Goal: Task Accomplishment & Management: Manage account settings

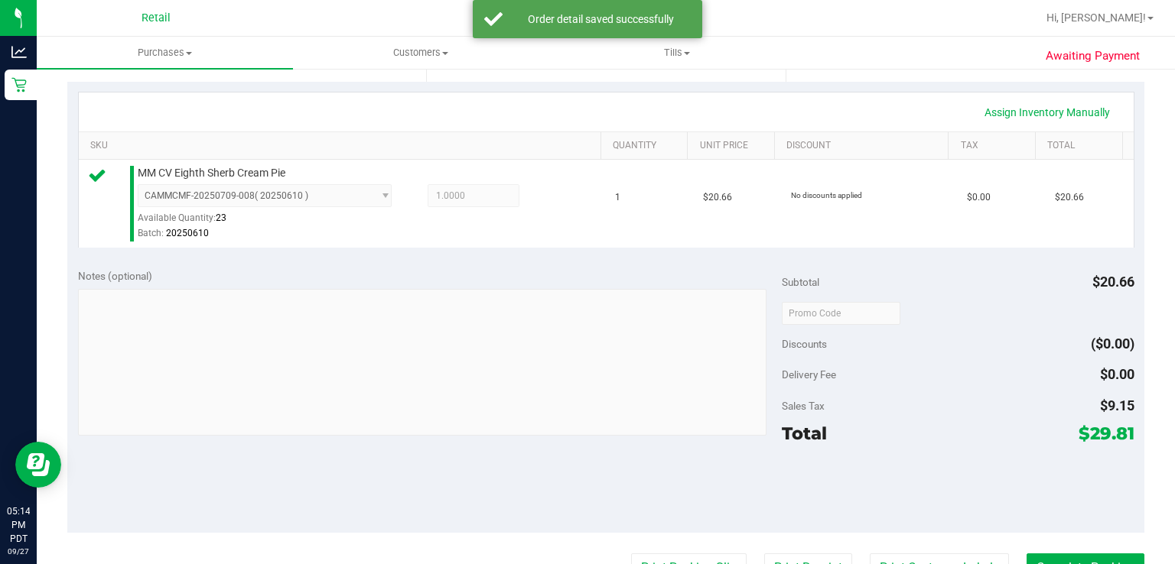
scroll to position [404, 0]
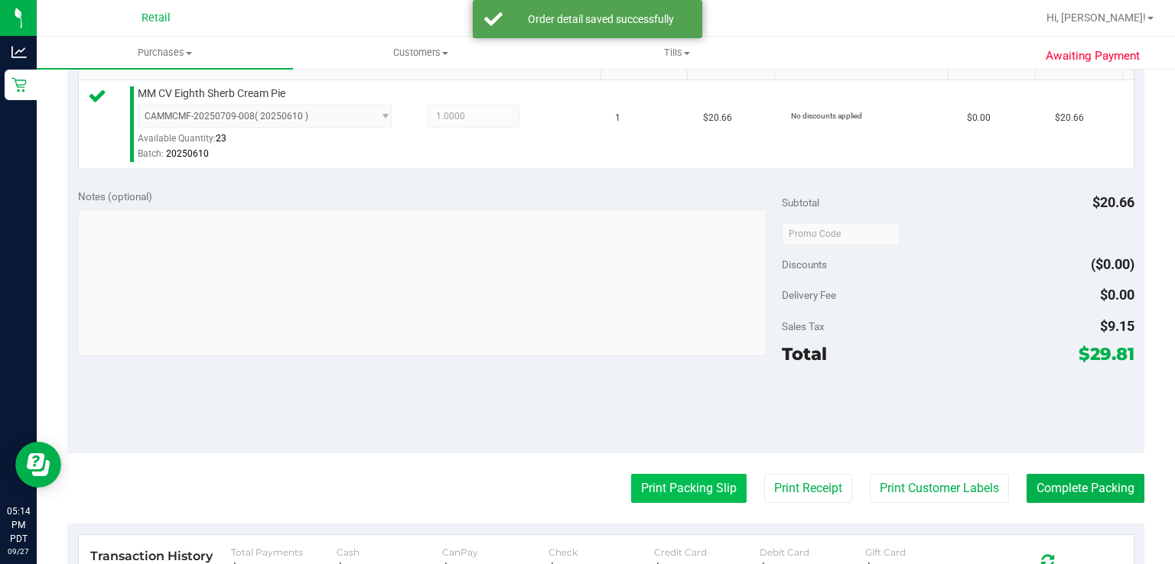
click at [656, 474] on button "Print Packing Slip" at bounding box center [688, 488] width 115 height 29
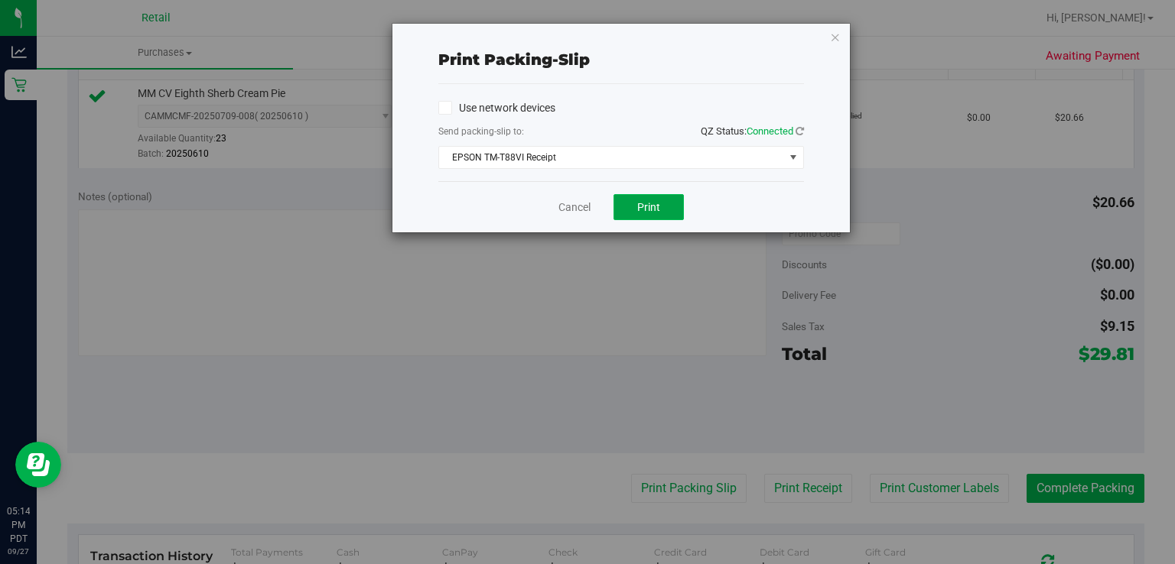
click at [648, 205] on span "Print" at bounding box center [648, 207] width 23 height 12
click at [564, 209] on link "Cancel" at bounding box center [574, 208] width 32 height 16
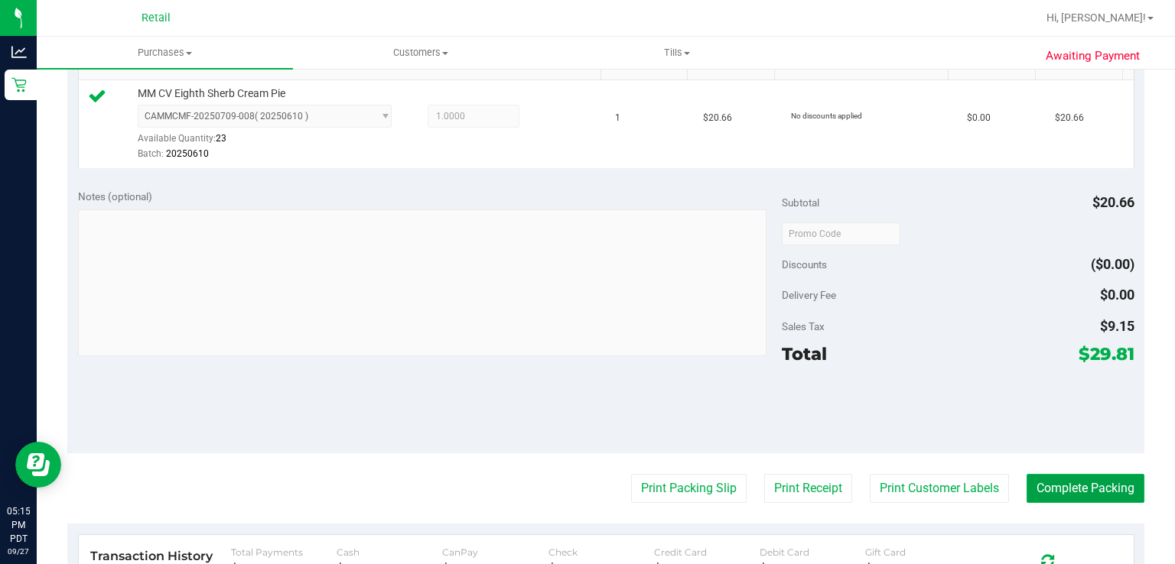
click at [1077, 497] on button "Complete Packing" at bounding box center [1085, 488] width 118 height 29
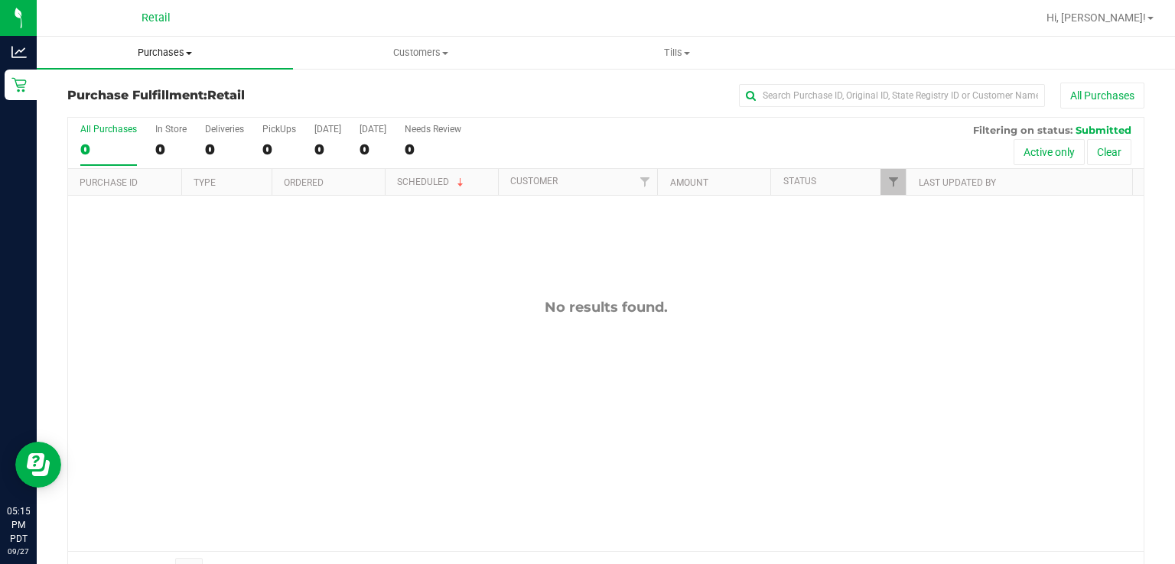
click at [165, 63] on uib-tab-heading "Purchases Summary of purchases Fulfillment All purchases" at bounding box center [165, 53] width 256 height 32
click at [148, 95] on span "Summary of purchases" at bounding box center [115, 92] width 157 height 13
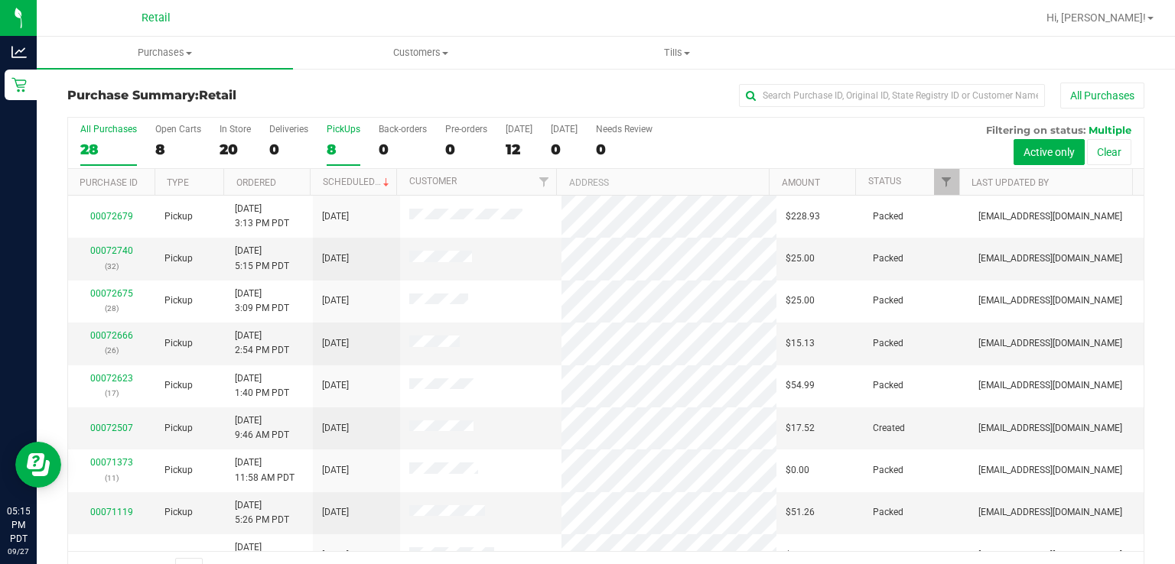
click at [339, 137] on label "PickUps 8" at bounding box center [344, 145] width 34 height 42
click at [0, 0] on input "PickUps 8" at bounding box center [0, 0] width 0 height 0
click at [353, 174] on th "Scheduled" at bounding box center [353, 182] width 86 height 27
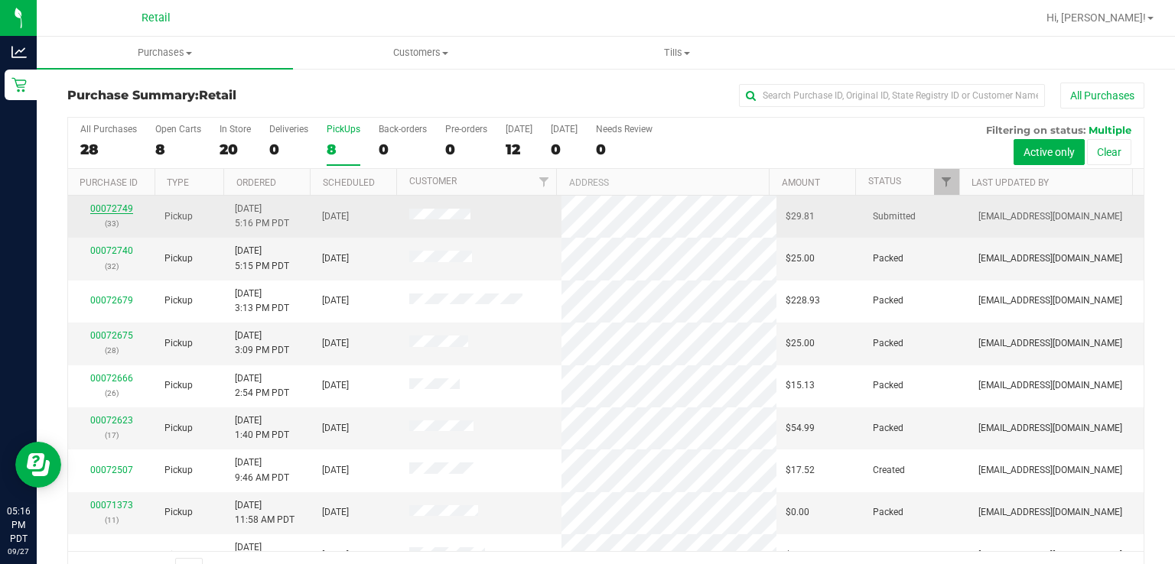
click at [102, 211] on link "00072749" at bounding box center [111, 208] width 43 height 11
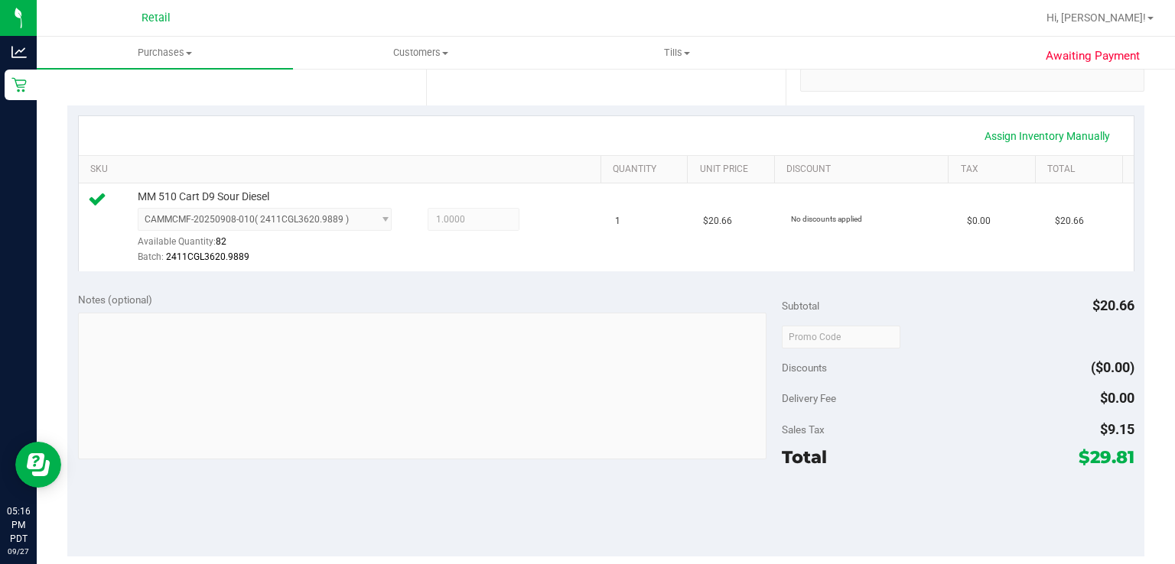
scroll to position [373, 0]
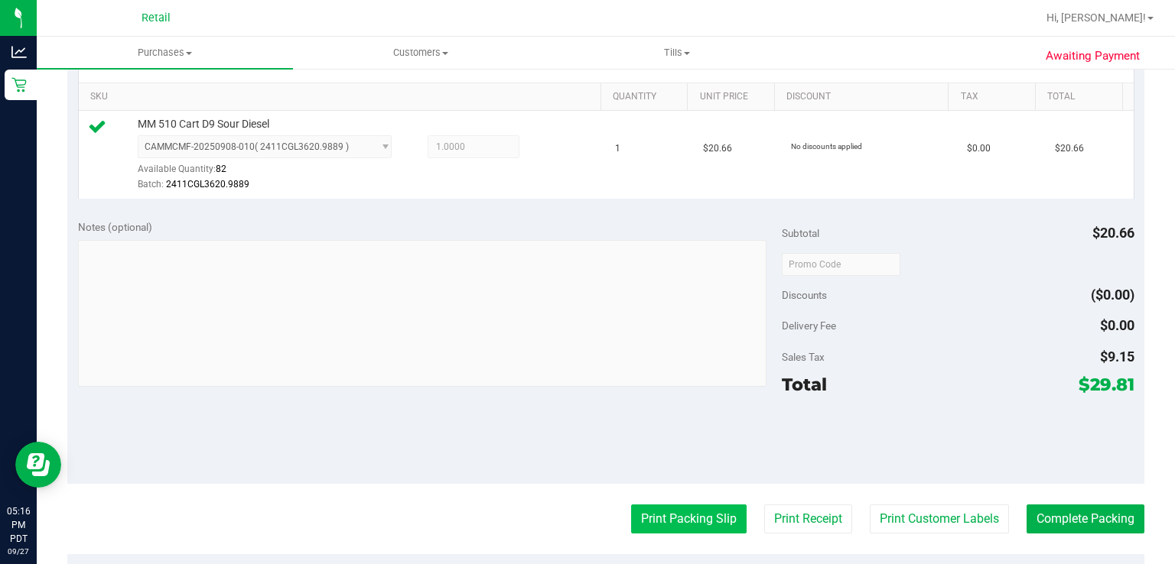
click at [658, 520] on button "Print Packing Slip" at bounding box center [688, 519] width 115 height 29
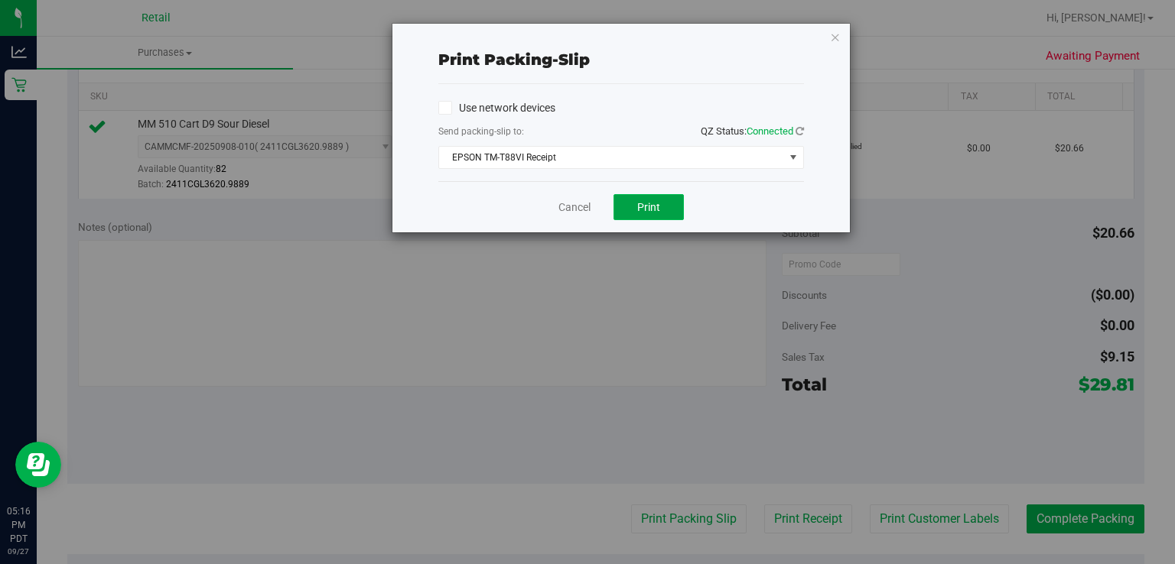
click at [658, 211] on span "Print" at bounding box center [648, 207] width 23 height 12
click at [569, 208] on link "Cancel" at bounding box center [574, 208] width 32 height 16
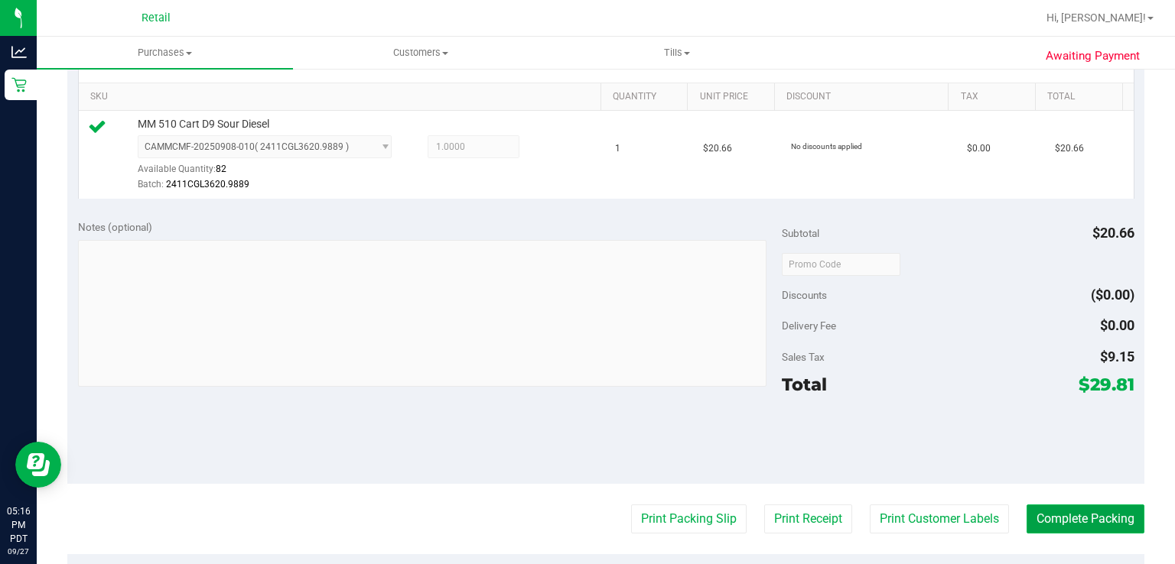
click at [1110, 527] on button "Complete Packing" at bounding box center [1085, 519] width 118 height 29
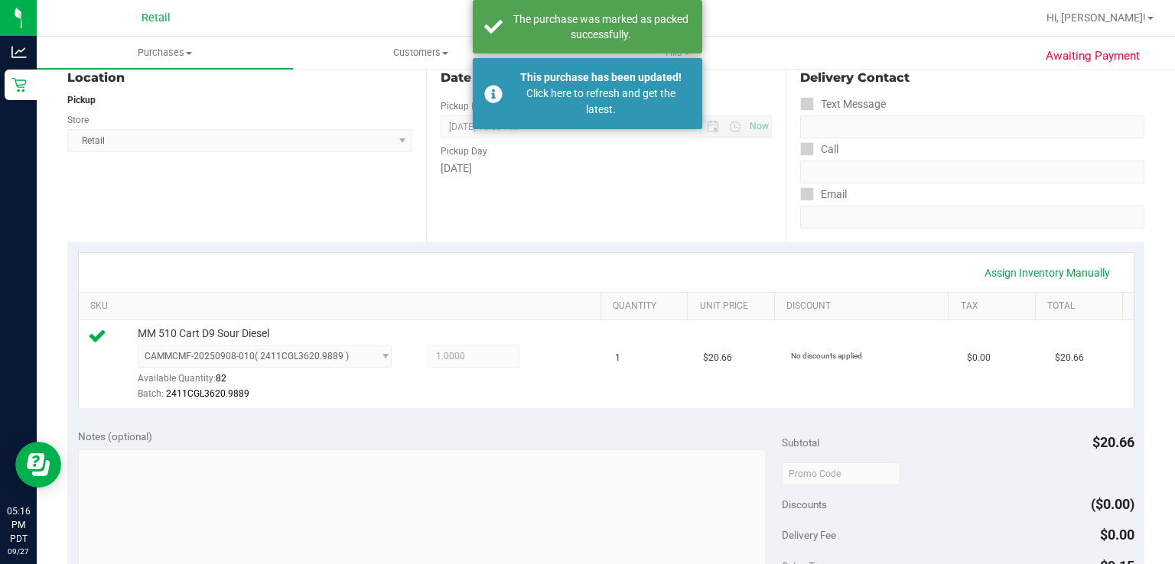
scroll to position [162, 0]
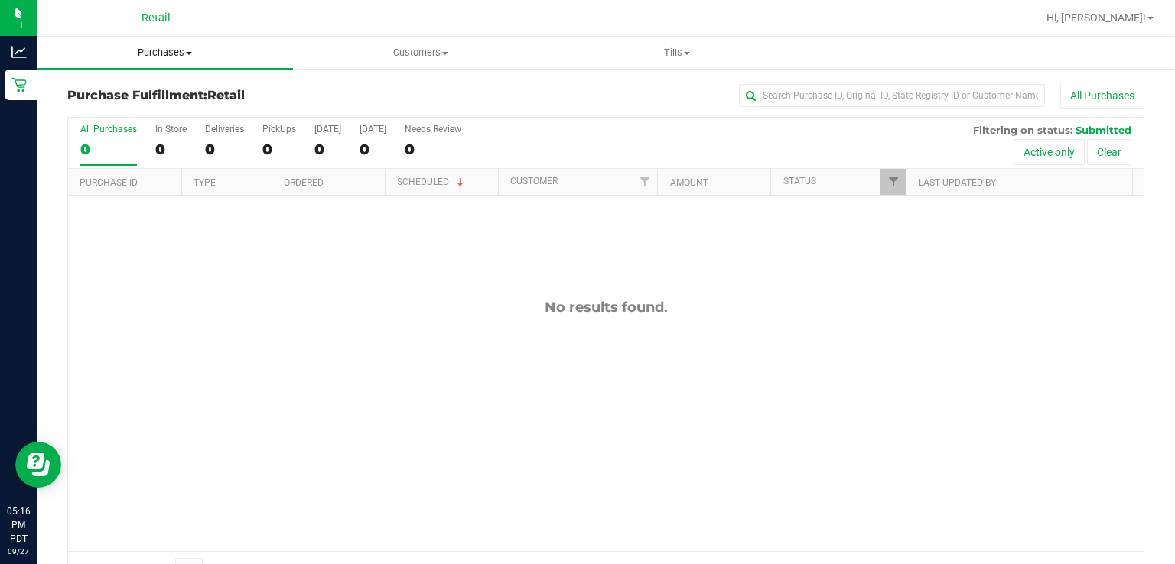
click at [155, 54] on span "Purchases" at bounding box center [165, 53] width 256 height 14
click at [105, 94] on span "Summary of purchases" at bounding box center [115, 92] width 157 height 13
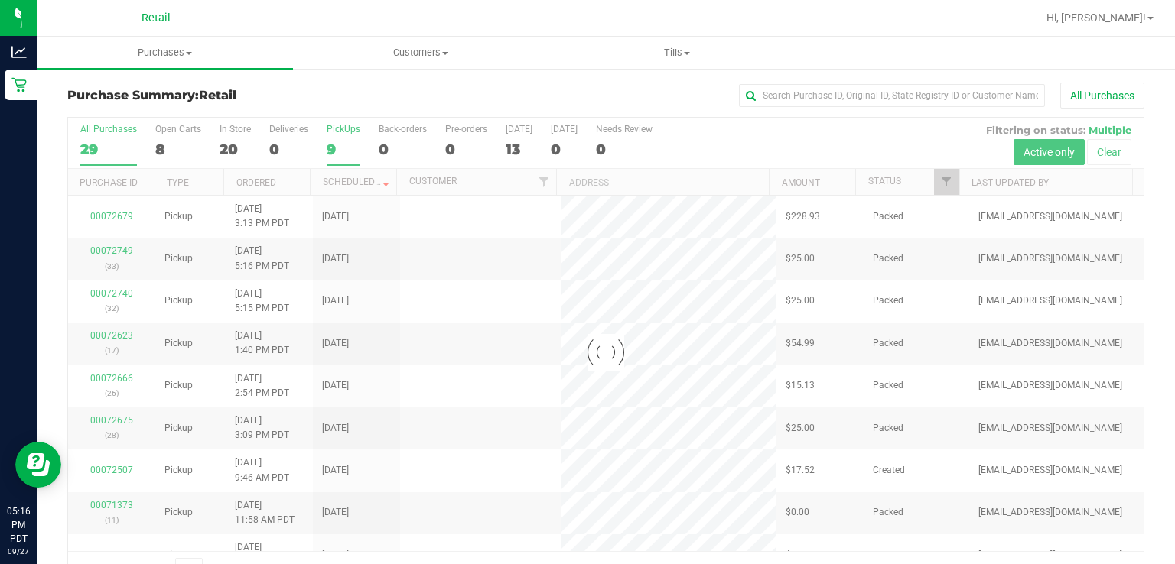
click at [334, 126] on div "PickUps" at bounding box center [344, 129] width 34 height 11
click at [0, 0] on input "PickUps 9" at bounding box center [0, 0] width 0 height 0
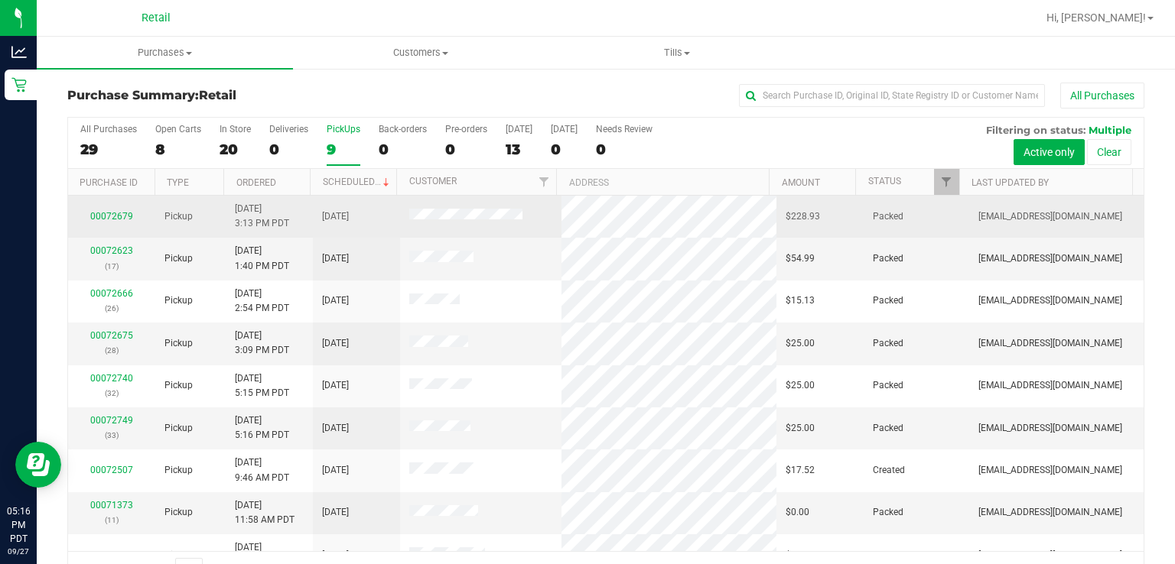
click at [367, 199] on td "[DATE]" at bounding box center [356, 217] width 87 height 42
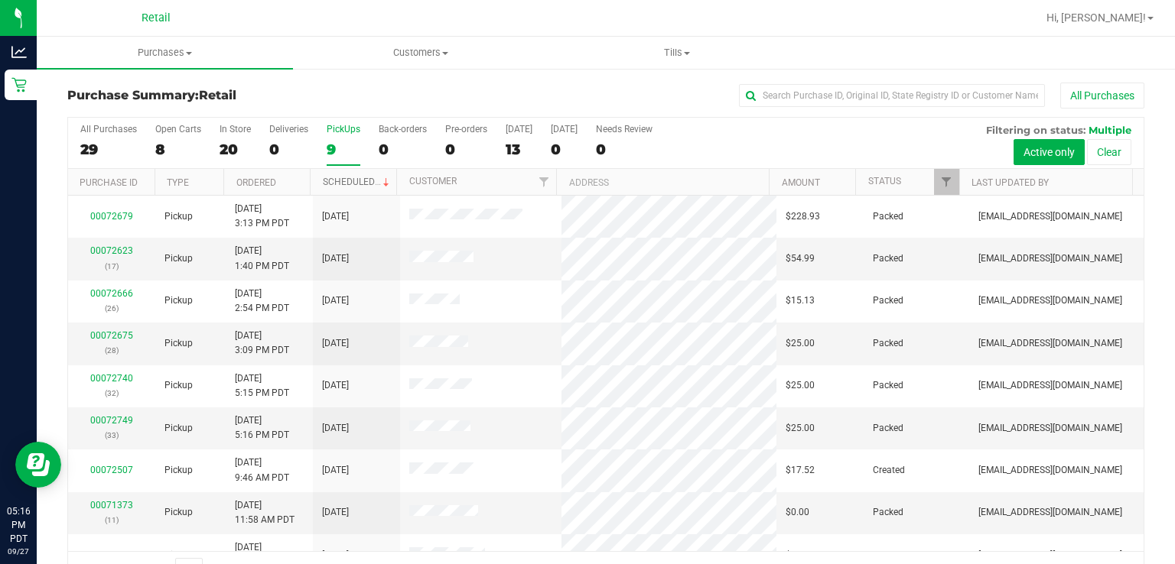
click at [355, 178] on link "Scheduled" at bounding box center [358, 182] width 70 height 11
click at [510, 86] on div "All Purchases" at bounding box center [785, 96] width 718 height 26
click at [340, 127] on div "PickUps" at bounding box center [344, 129] width 34 height 11
click at [0, 0] on input "PickUps 9" at bounding box center [0, 0] width 0 height 0
click at [356, 135] on label "PickUps 8" at bounding box center [344, 145] width 34 height 42
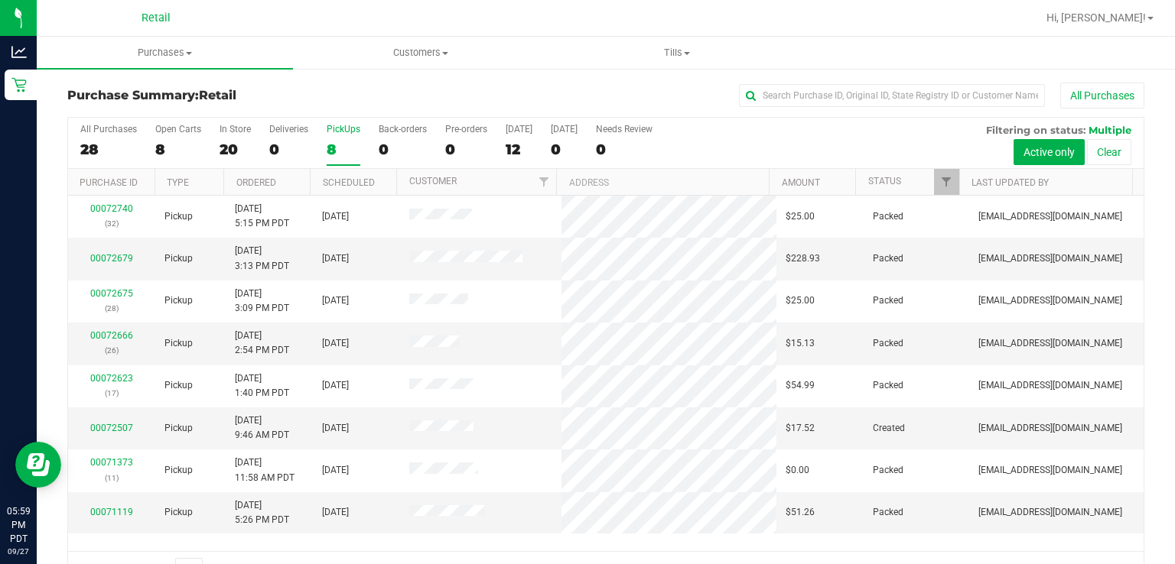
click at [0, 0] on input "PickUps 8" at bounding box center [0, 0] width 0 height 0
click at [327, 135] on label "PickUps 8" at bounding box center [344, 145] width 34 height 42
click at [0, 0] on input "PickUps 8" at bounding box center [0, 0] width 0 height 0
click at [330, 141] on div "8" at bounding box center [344, 150] width 34 height 18
click at [0, 0] on input "PickUps 8" at bounding box center [0, 0] width 0 height 0
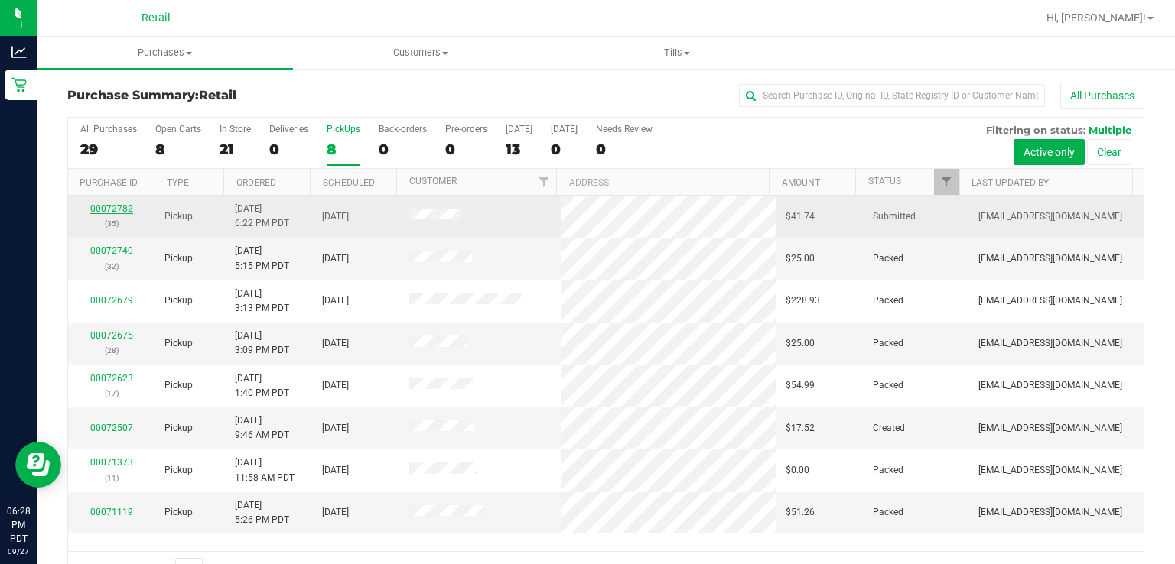
click at [104, 206] on link "00072782" at bounding box center [111, 208] width 43 height 11
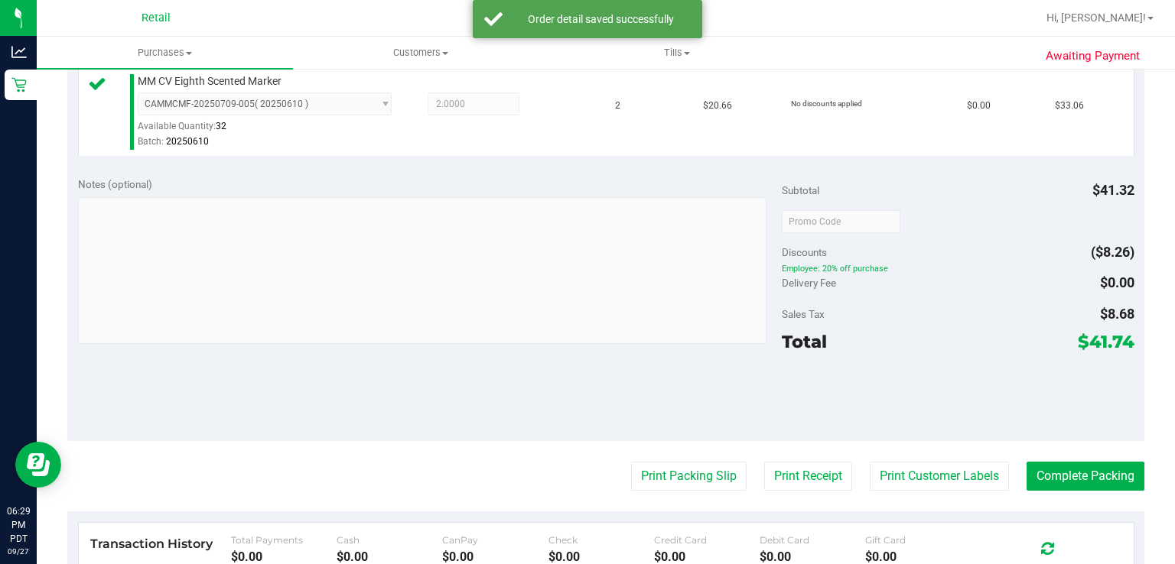
scroll to position [444, 0]
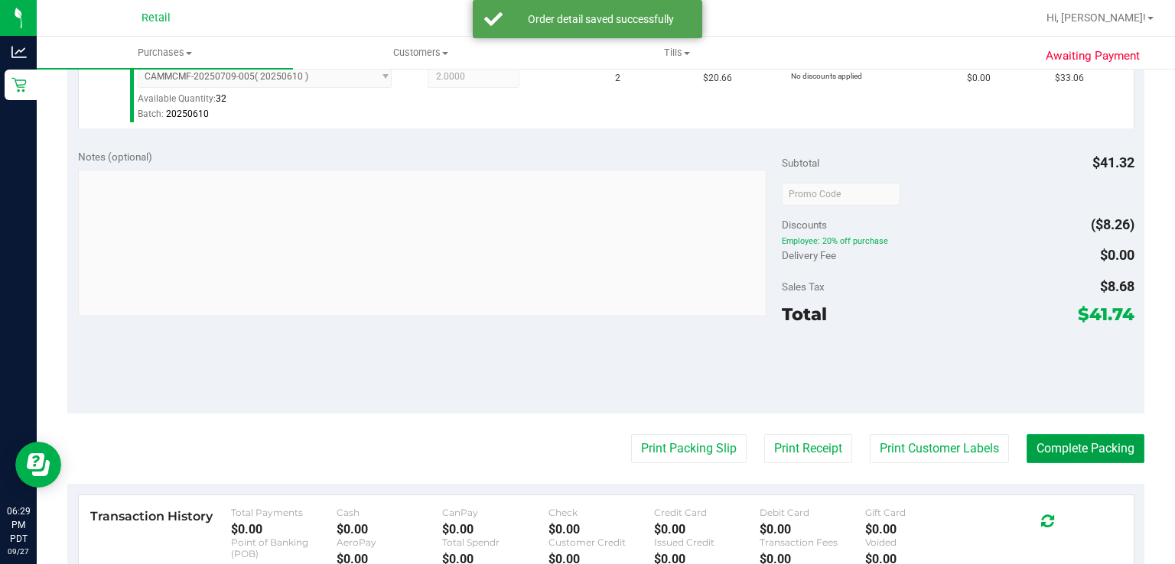
click at [1074, 447] on button "Complete Packing" at bounding box center [1085, 448] width 118 height 29
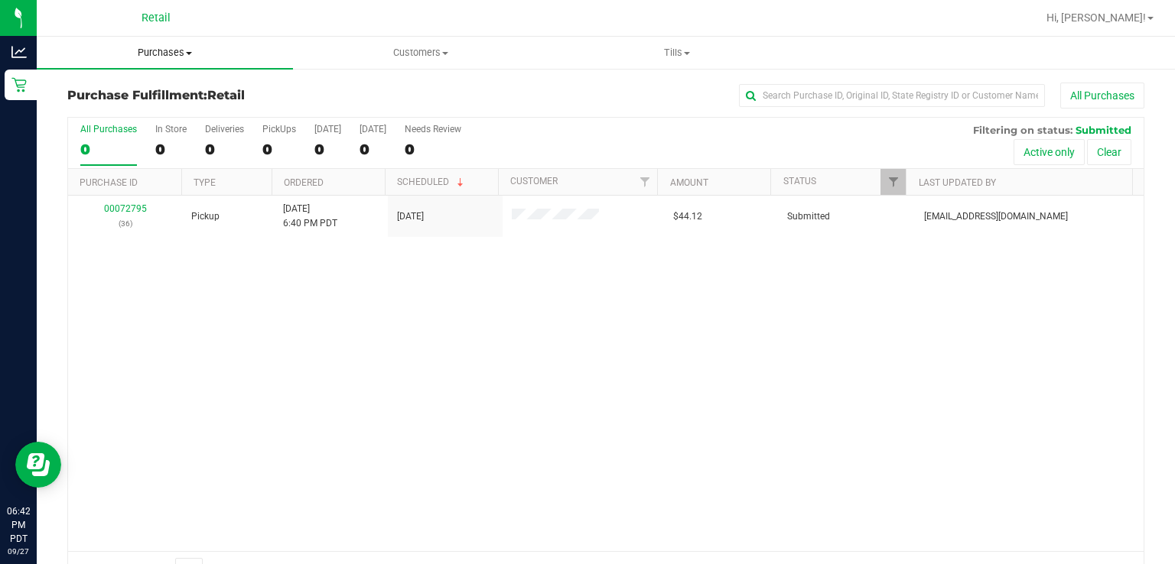
click at [177, 49] on span "Purchases" at bounding box center [165, 53] width 256 height 14
click at [155, 91] on span "Summary of purchases" at bounding box center [115, 92] width 157 height 13
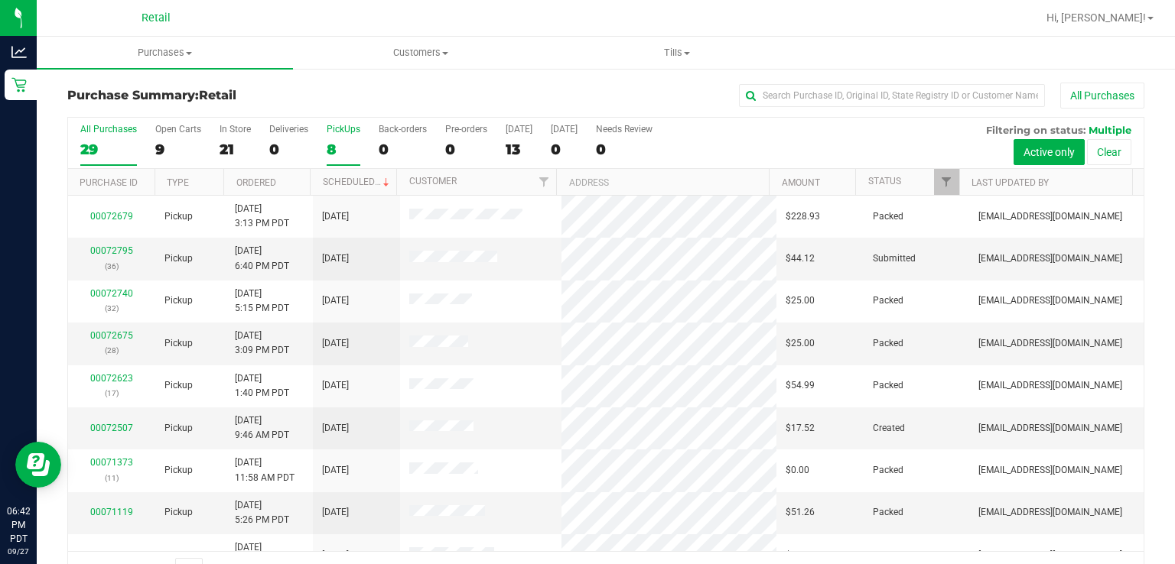
click at [350, 125] on div "PickUps" at bounding box center [344, 129] width 34 height 11
click at [0, 0] on input "PickUps 8" at bounding box center [0, 0] width 0 height 0
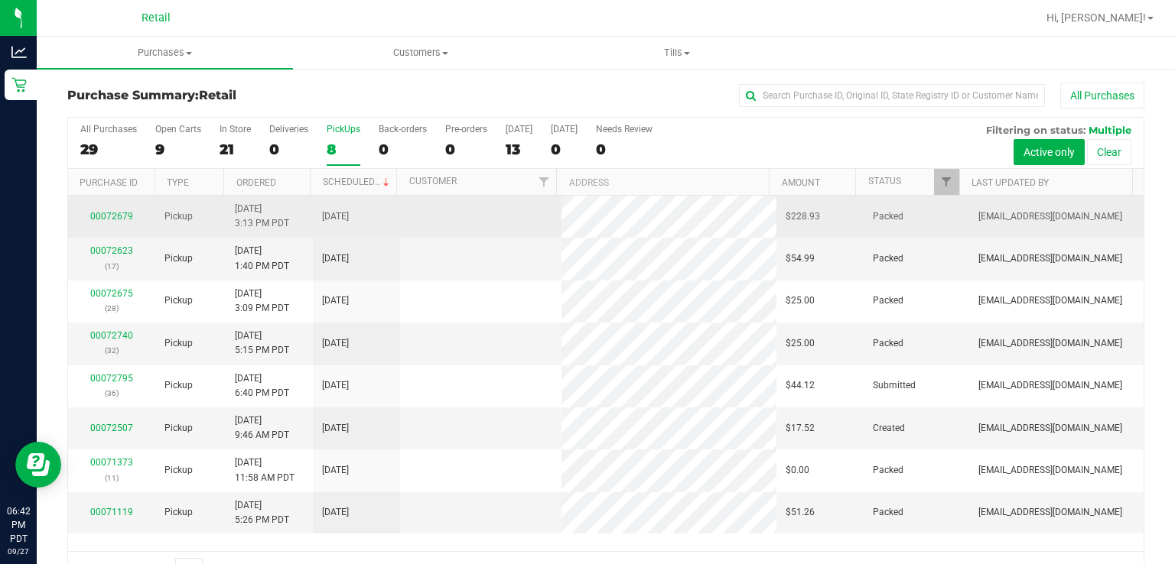
click at [367, 196] on td "[DATE]" at bounding box center [356, 217] width 87 height 42
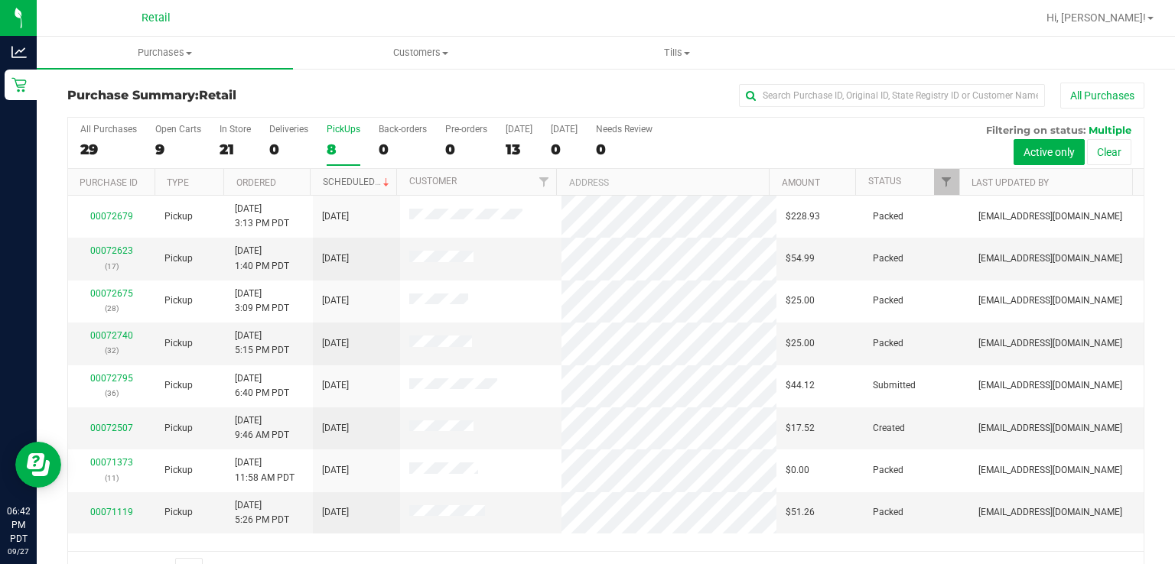
click at [359, 178] on link "Scheduled" at bounding box center [358, 182] width 70 height 11
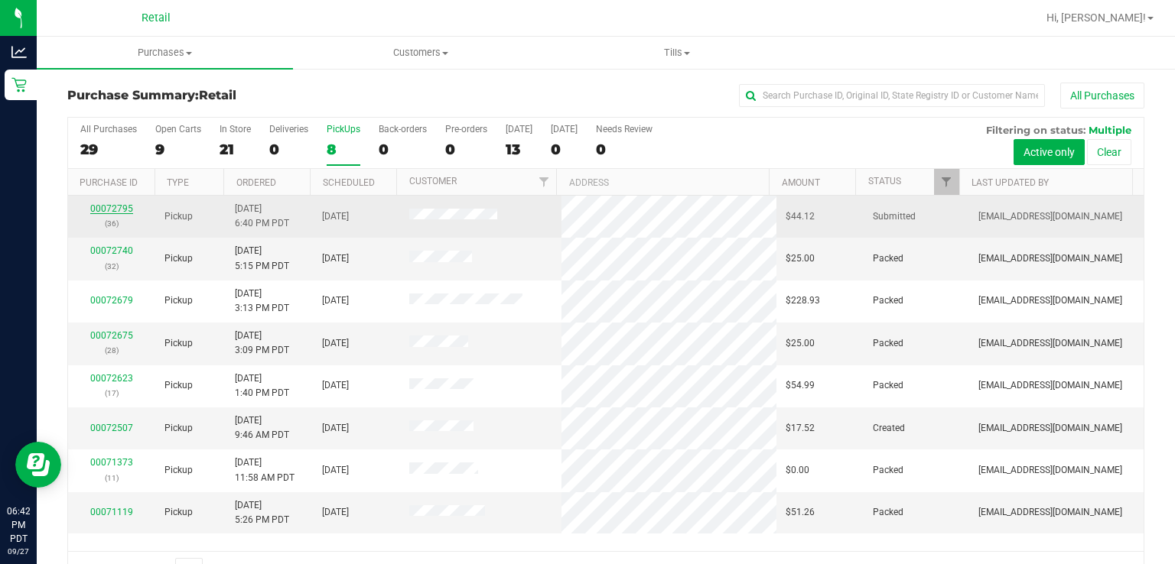
click at [118, 203] on link "00072795" at bounding box center [111, 208] width 43 height 11
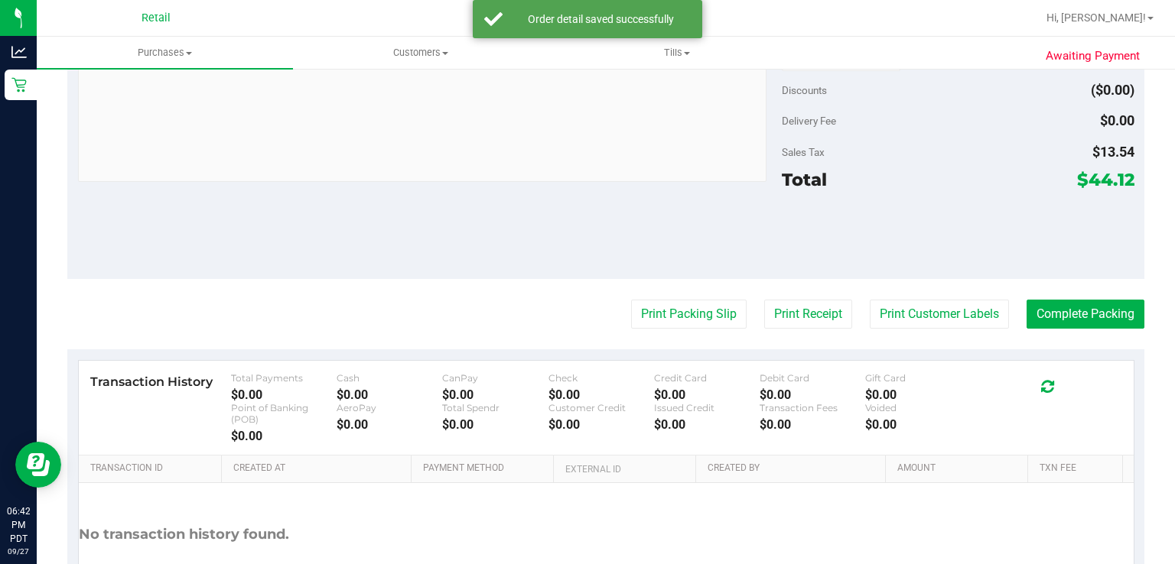
scroll to position [581, 0]
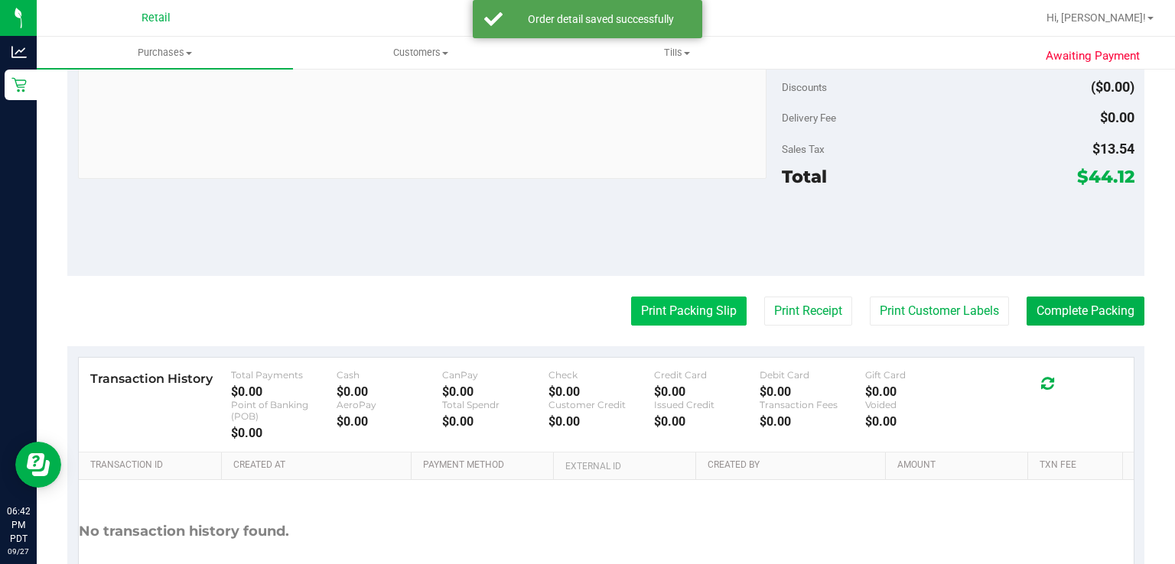
click at [668, 315] on button "Print Packing Slip" at bounding box center [688, 311] width 115 height 29
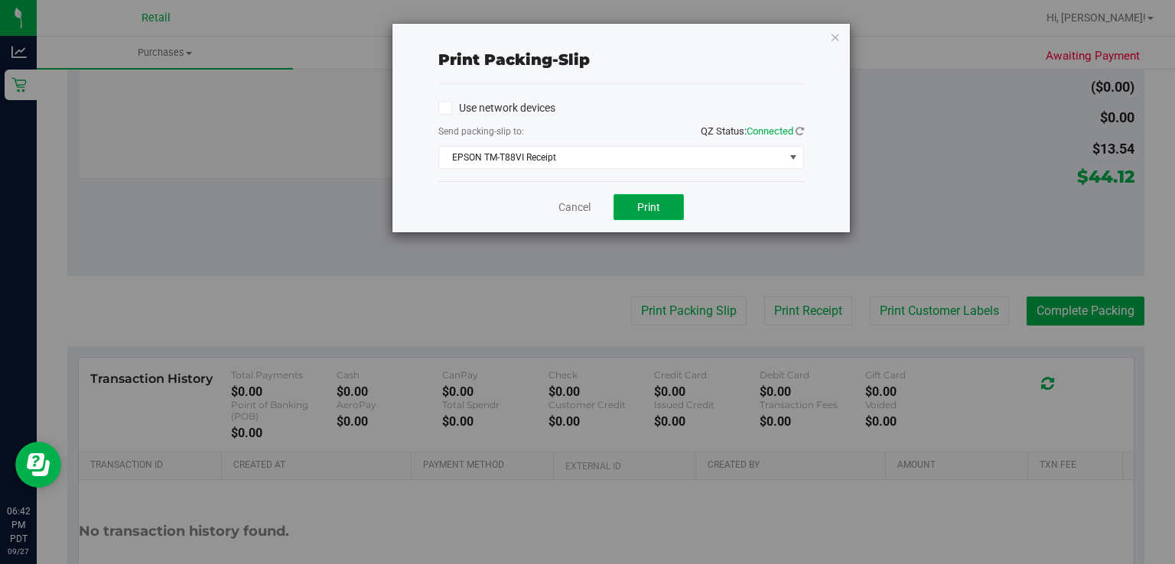
click at [667, 210] on button "Print" at bounding box center [648, 207] width 70 height 26
click at [577, 201] on link "Cancel" at bounding box center [574, 208] width 32 height 16
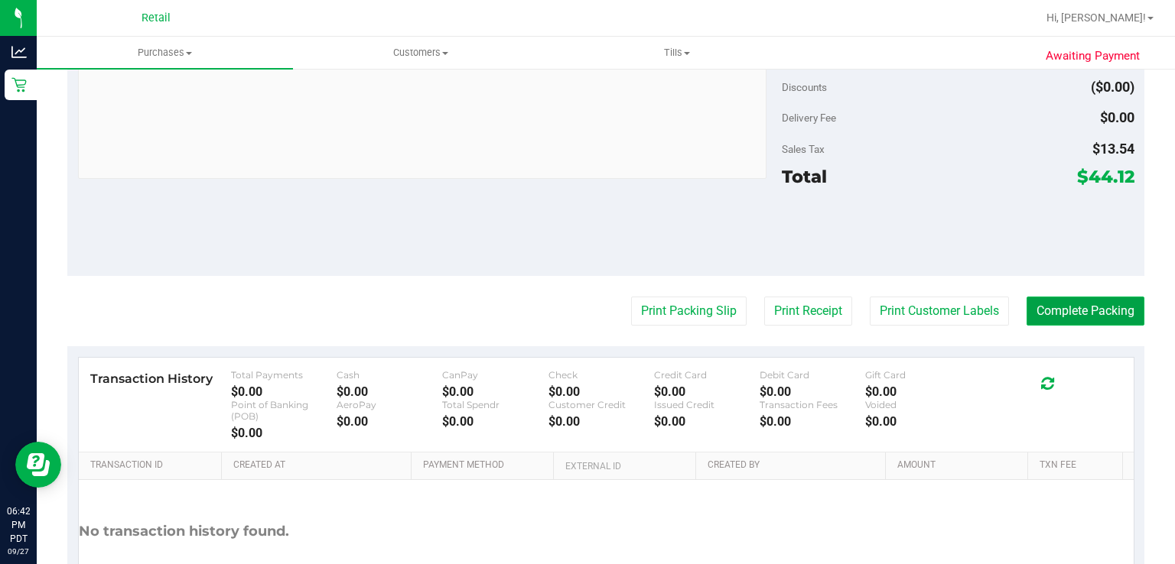
click at [1094, 297] on button "Complete Packing" at bounding box center [1085, 311] width 118 height 29
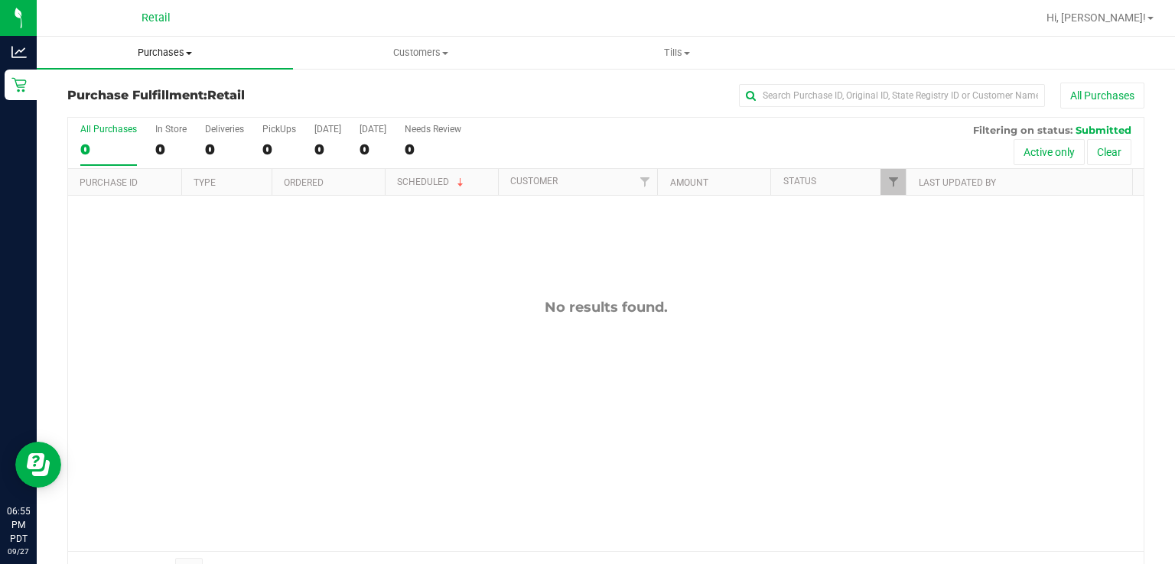
click at [156, 50] on span "Purchases" at bounding box center [165, 53] width 256 height 14
click at [123, 91] on span "Summary of purchases" at bounding box center [115, 92] width 157 height 13
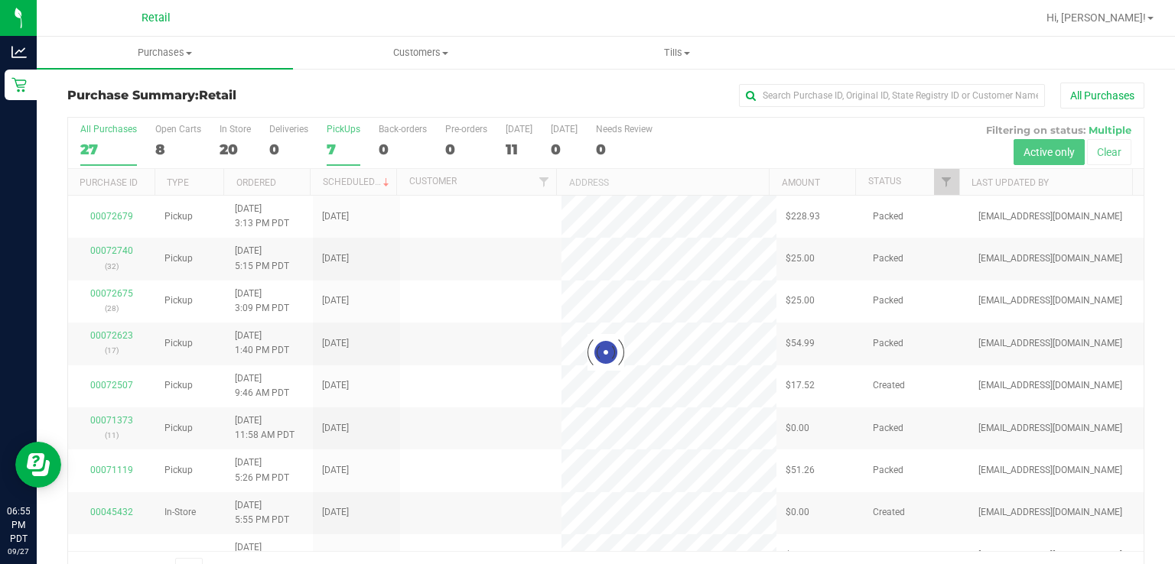
click at [345, 128] on div "PickUps" at bounding box center [344, 129] width 34 height 11
click at [0, 0] on input "PickUps 7" at bounding box center [0, 0] width 0 height 0
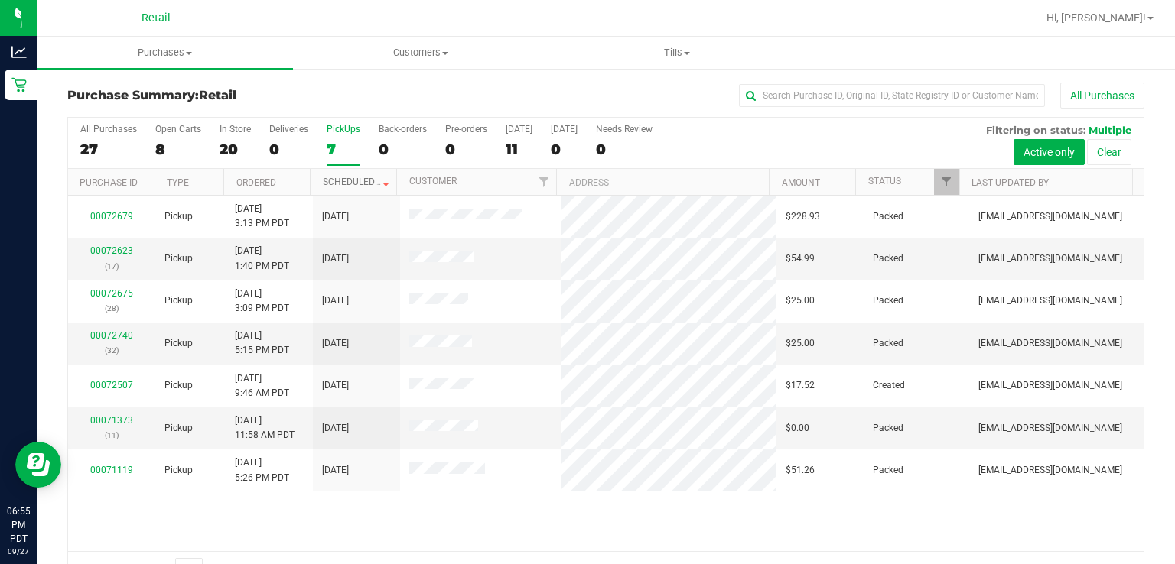
click at [357, 180] on link "Scheduled" at bounding box center [358, 182] width 70 height 11
